Goal: Task Accomplishment & Management: Manage account settings

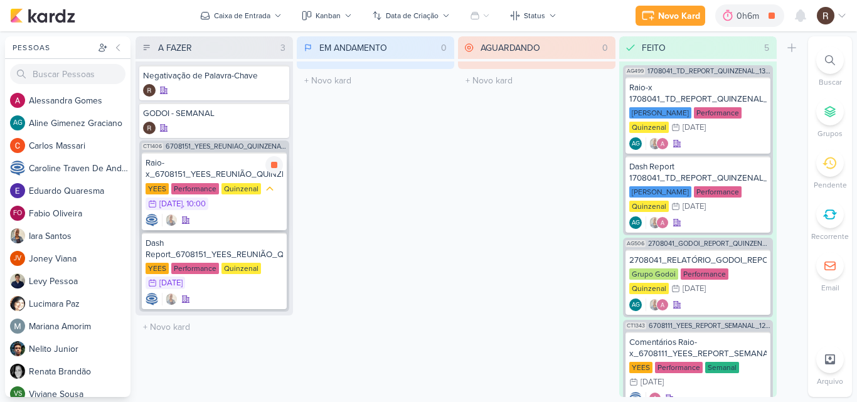
click at [225, 169] on div "Raio-x_6708151_YEES_REUNIÃO_QUINZENAL_COMERCIAL_20.08" at bounding box center [214, 168] width 137 height 23
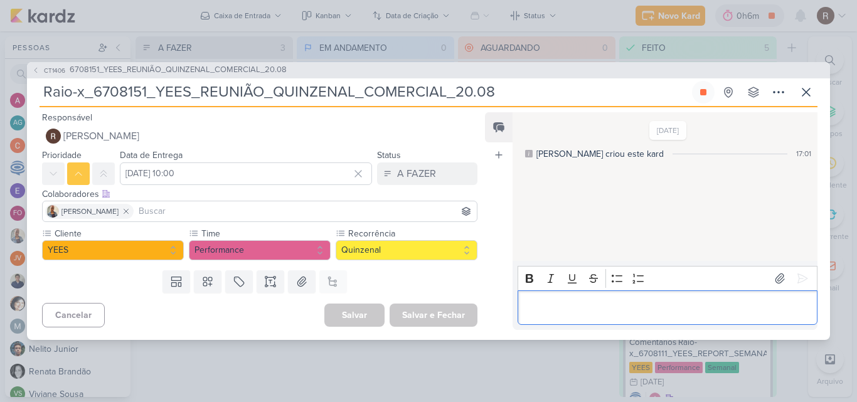
click at [543, 302] on p "Editor editing area: main" at bounding box center [667, 307] width 287 height 15
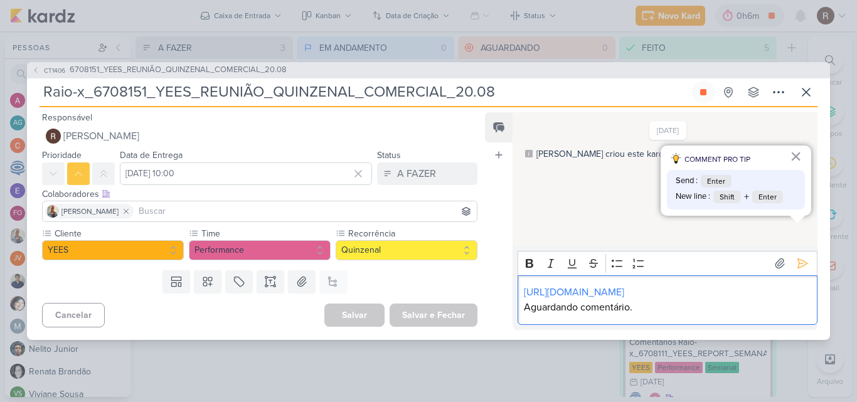
click at [644, 314] on p "Aguardando comentário." at bounding box center [667, 307] width 287 height 15
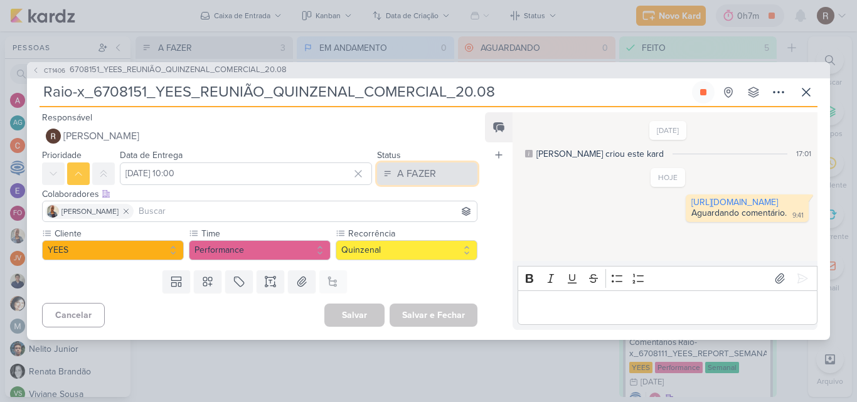
click at [434, 179] on button "A FAZER" at bounding box center [427, 173] width 100 height 23
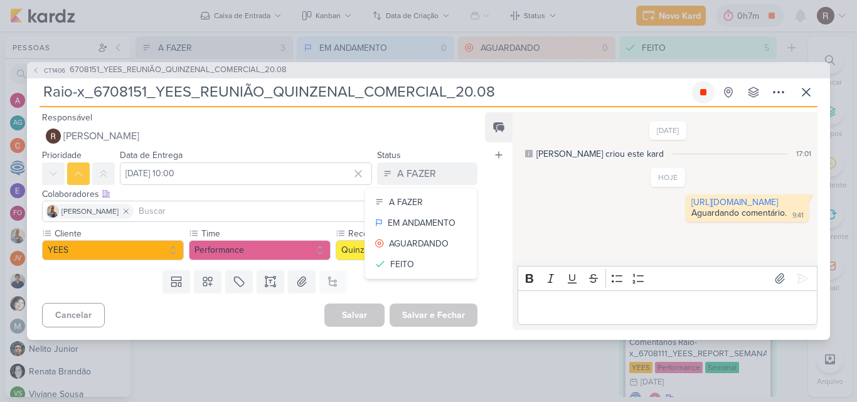
click at [703, 92] on icon at bounding box center [703, 92] width 6 height 6
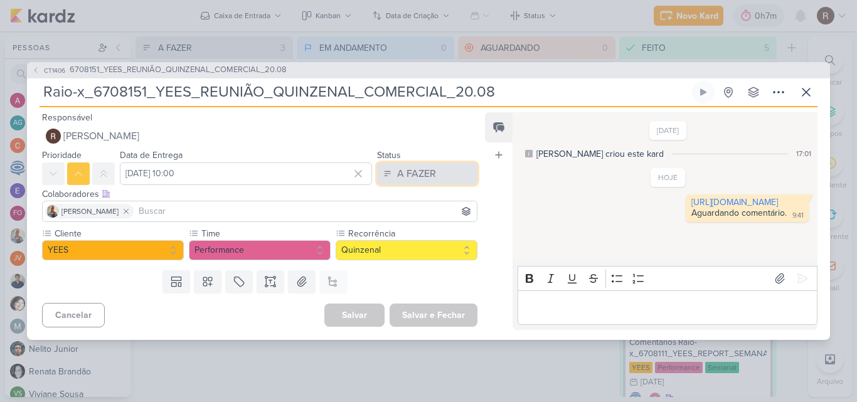
click at [431, 171] on button "A FAZER" at bounding box center [427, 173] width 100 height 23
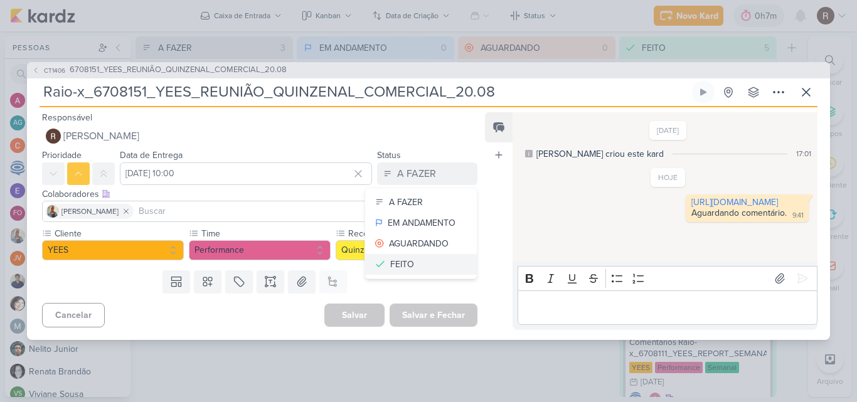
click at [417, 260] on button "FEITO" at bounding box center [421, 264] width 112 height 21
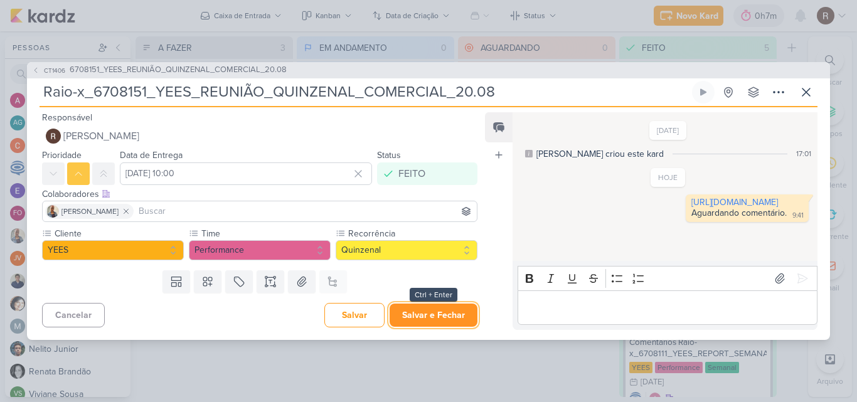
click at [455, 321] on button "Salvar e Fechar" at bounding box center [434, 315] width 88 height 23
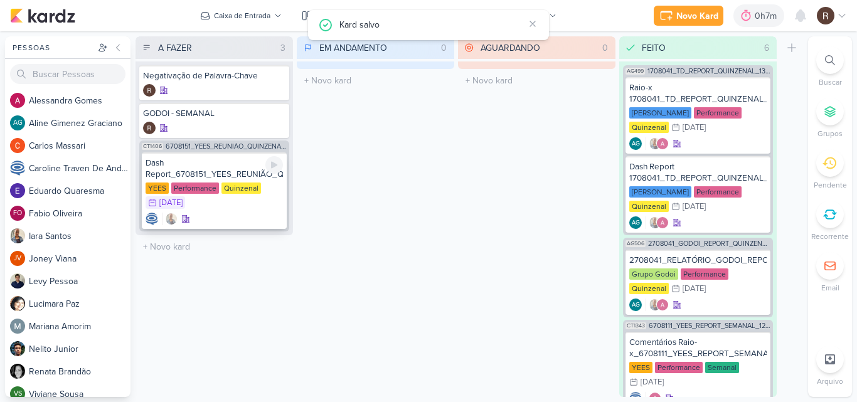
click at [236, 166] on div "Dash Report_6708151_YEES_REUNIÃO_QUINZENAL_COMERCIAL_20.08" at bounding box center [214, 168] width 137 height 23
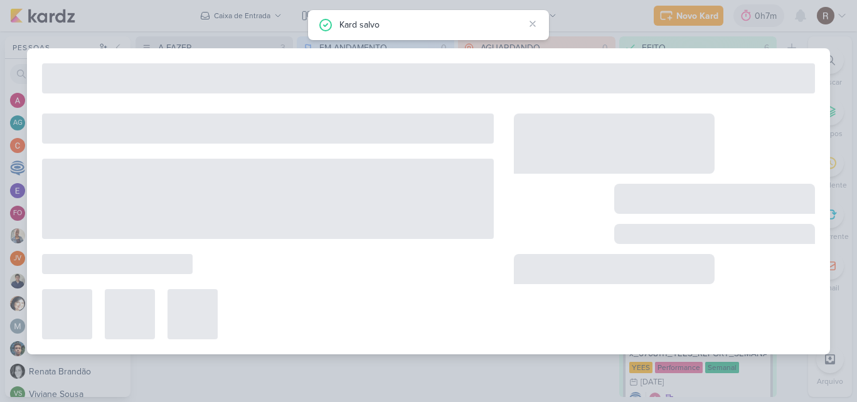
type input "Dash Report_6708151_YEES_REUNIÃO_QUINZENAL_COMERCIAL_20.08"
type input "[DATE] 23:59"
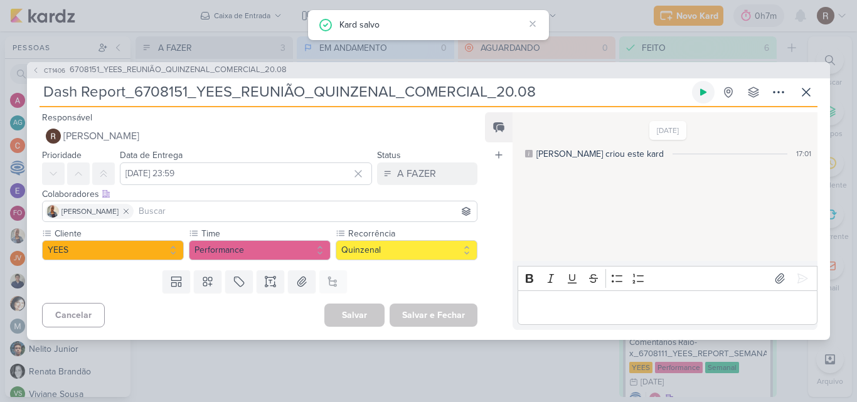
click at [709, 92] on button at bounding box center [703, 92] width 23 height 23
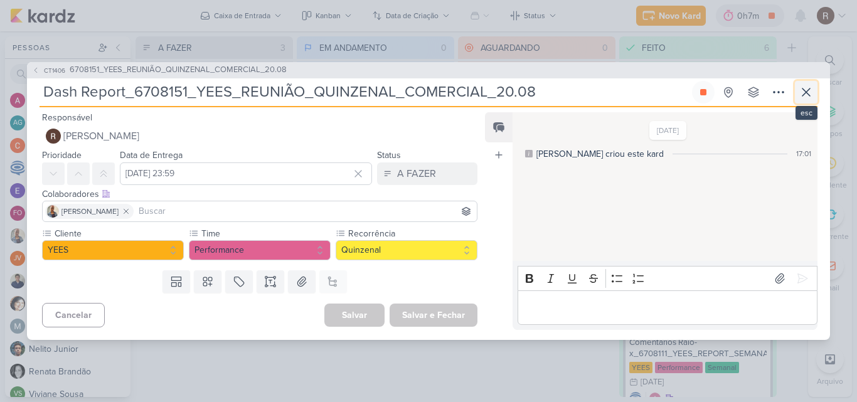
click at [807, 91] on icon at bounding box center [806, 92] width 8 height 8
